Goal: Task Accomplishment & Management: Use online tool/utility

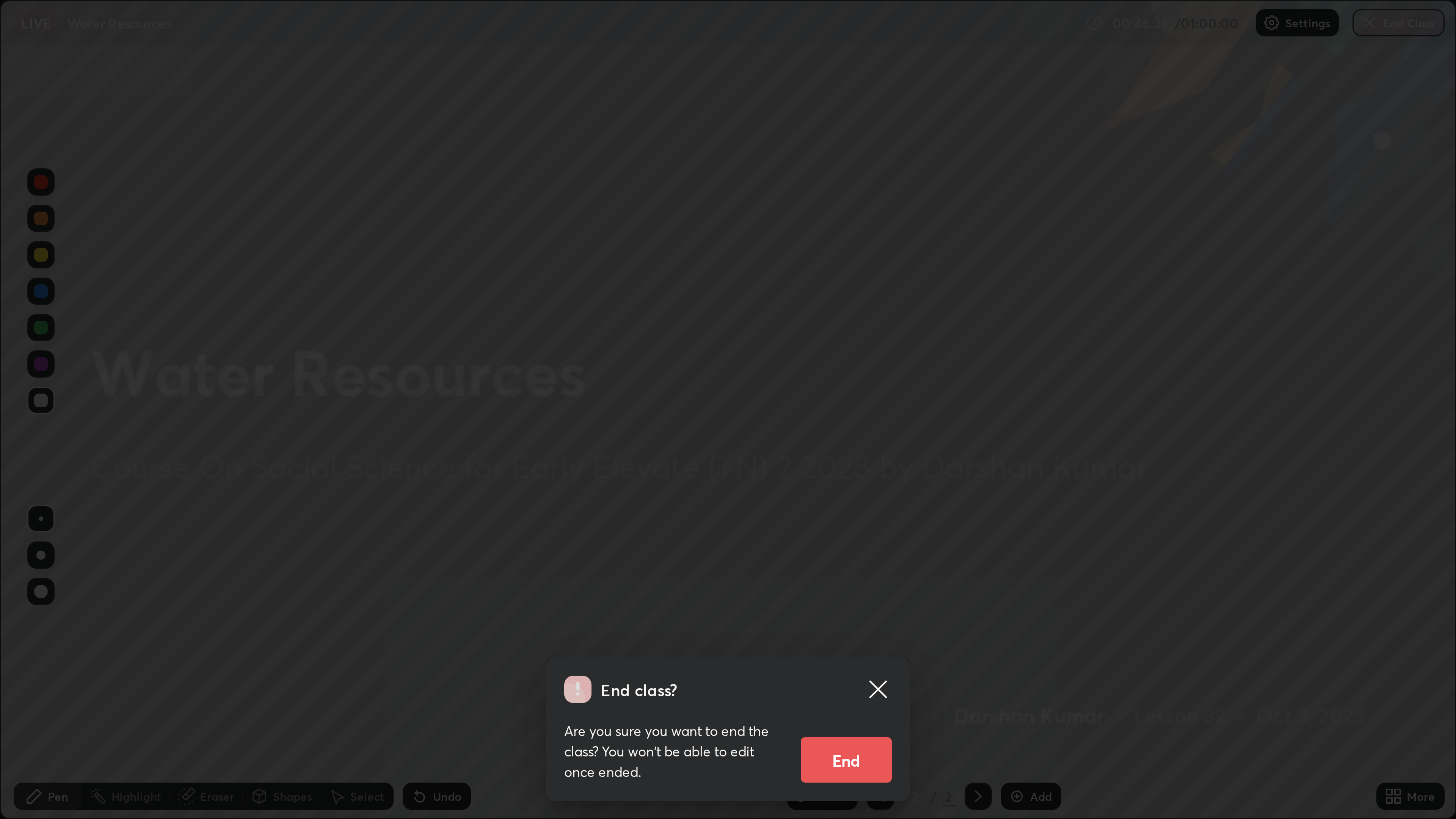
scroll to position [273, 485]
click at [287, 221] on button "End" at bounding box center [282, 253] width 31 height 15
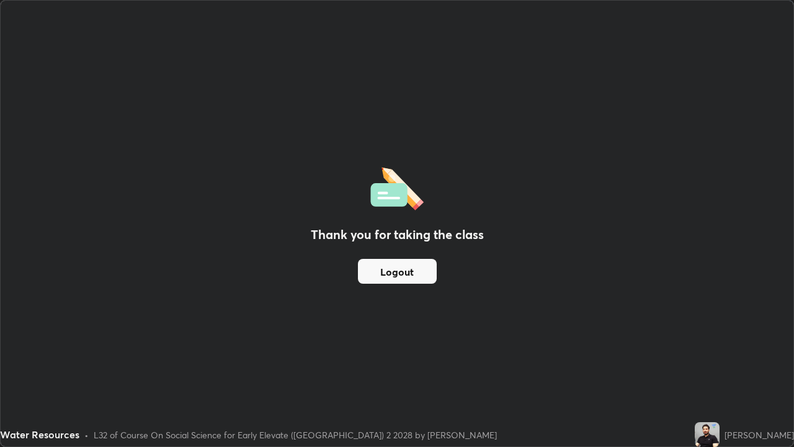
click at [380, 270] on button "Logout" at bounding box center [397, 271] width 79 height 25
click at [424, 280] on button "Logout" at bounding box center [397, 271] width 79 height 25
click at [397, 47] on div "Thank you for taking the class Logout" at bounding box center [397, 224] width 793 height 446
click at [396, 42] on div "Thank you for taking the class Logout" at bounding box center [397, 224] width 793 height 446
click at [397, 43] on div "Thank you for taking the class Logout" at bounding box center [397, 224] width 793 height 446
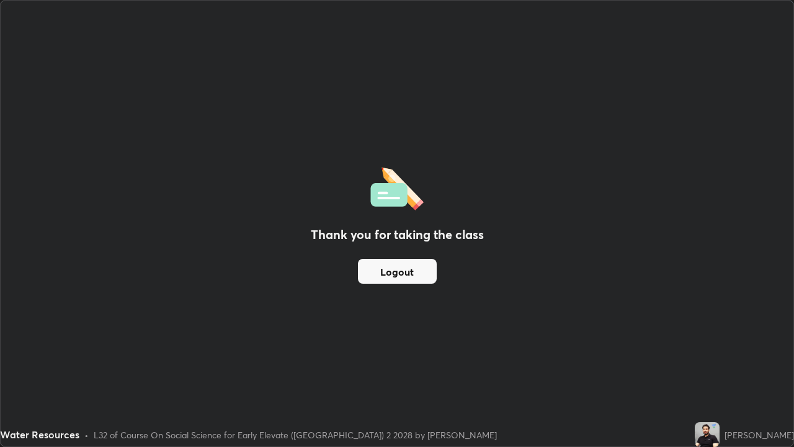
click at [400, 46] on div "Thank you for taking the class Logout" at bounding box center [397, 224] width 793 height 446
click at [397, 47] on div "Thank you for taking the class Logout" at bounding box center [397, 224] width 793 height 446
click at [379, 277] on button "Logout" at bounding box center [397, 271] width 79 height 25
click at [387, 267] on button "Logout" at bounding box center [397, 271] width 79 height 25
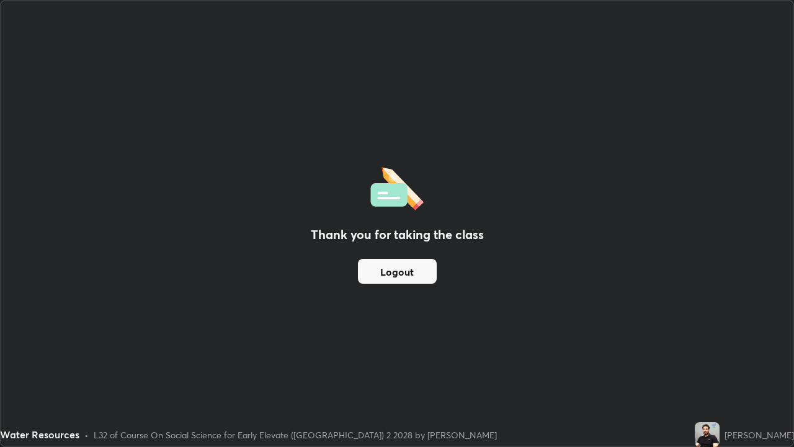
click at [392, 267] on button "Logout" at bounding box center [397, 271] width 79 height 25
click at [384, 274] on button "Logout" at bounding box center [397, 271] width 79 height 25
click at [423, 267] on button "Logout" at bounding box center [397, 271] width 79 height 25
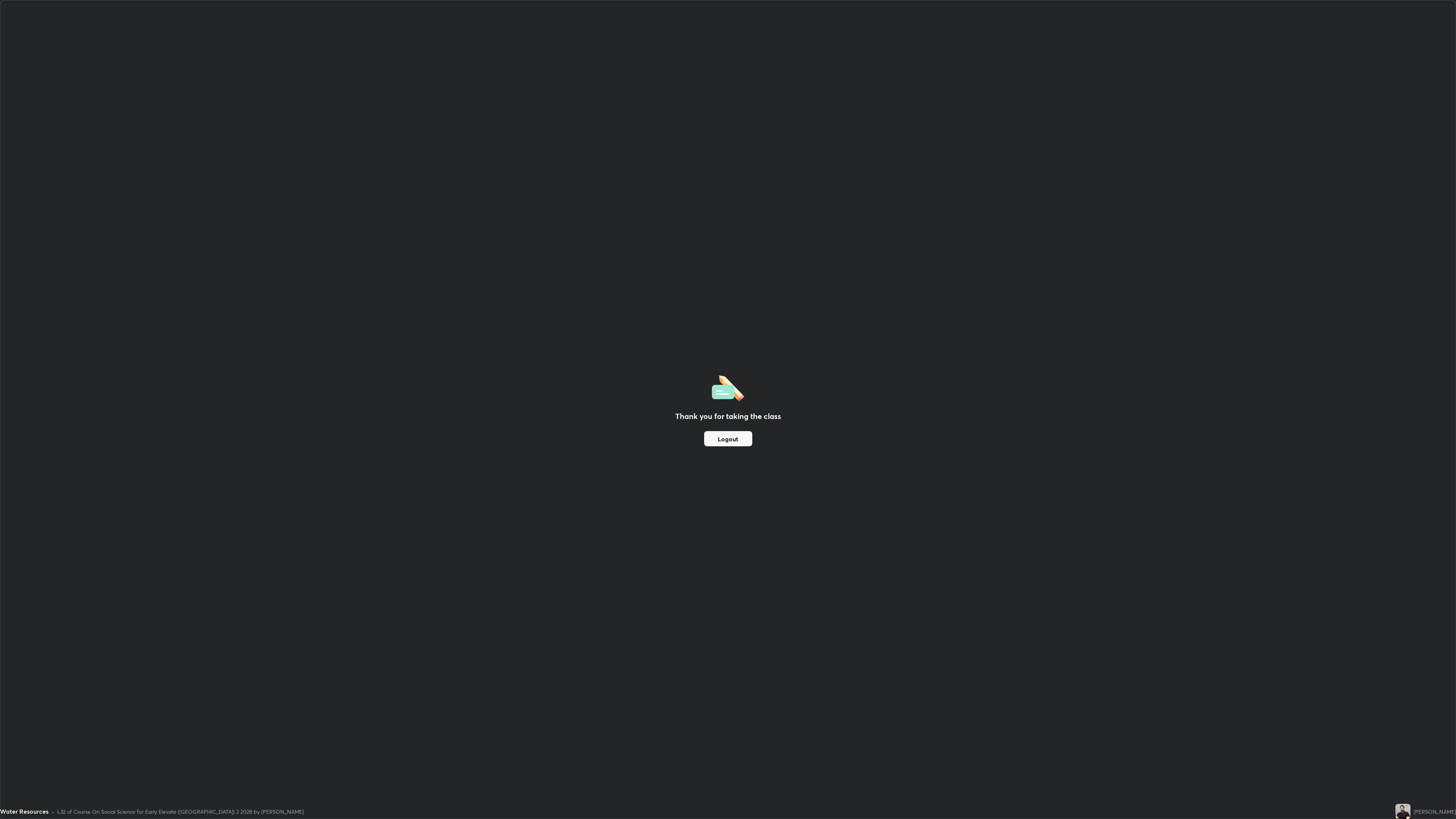
scroll to position [37107, 36458]
click at [331, 182] on div "Thank you for taking the class Logout" at bounding box center [728, 409] width 1455 height 818
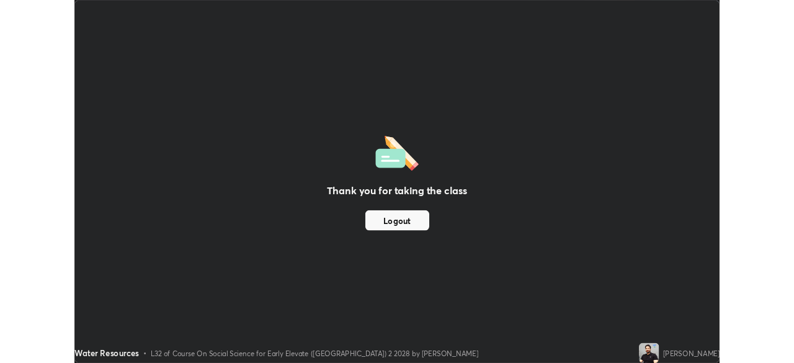
scroll to position [61607, 61259]
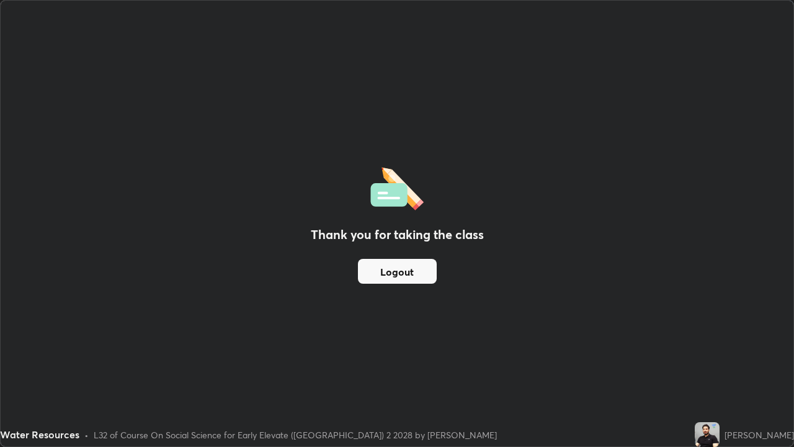
click at [546, 304] on div "Thank you for taking the class Logout" at bounding box center [397, 224] width 793 height 446
click at [555, 263] on div "Thank you for taking the class Logout" at bounding box center [397, 224] width 793 height 446
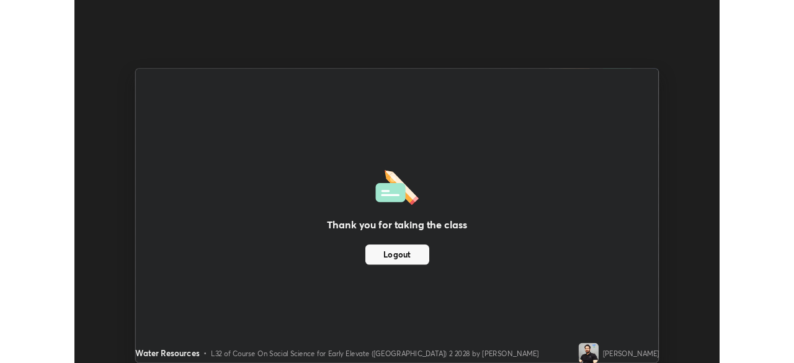
scroll to position [61690, 61259]
